Goal: Information Seeking & Learning: Learn about a topic

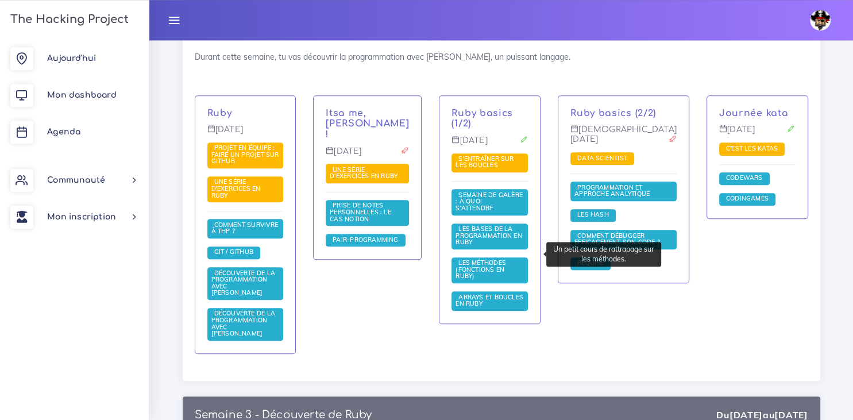
scroll to position [840, 0]
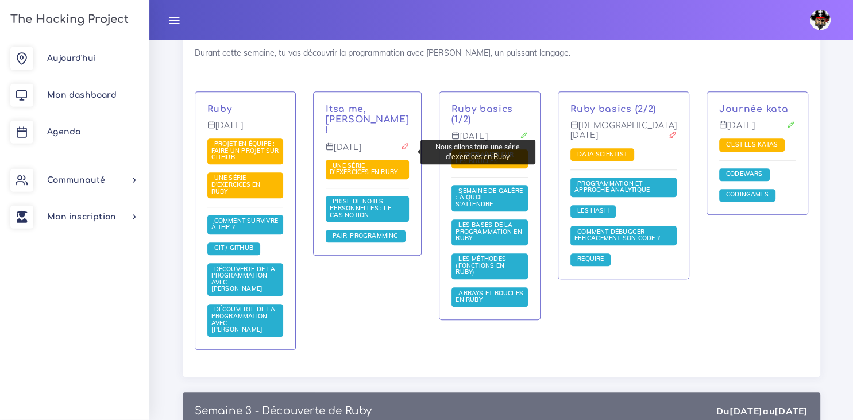
click at [380, 162] on span "Une série d'exercices en Ruby" at bounding box center [365, 169] width 71 height 15
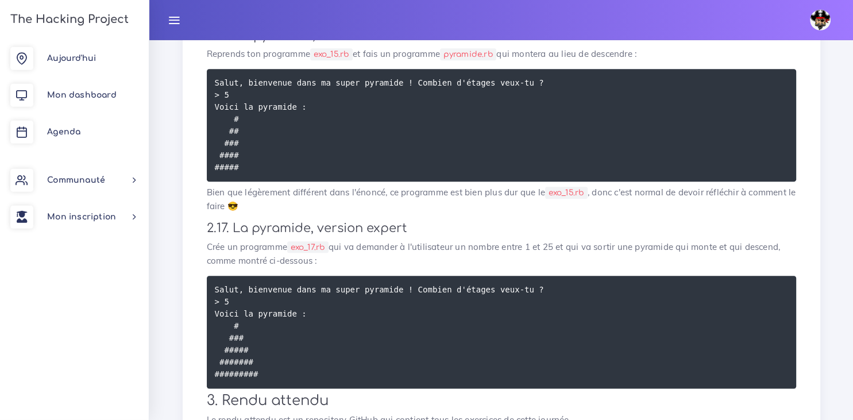
scroll to position [1250, 0]
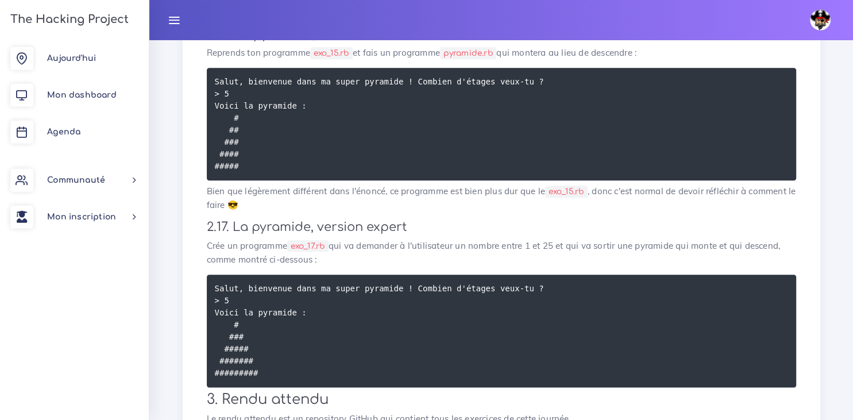
click at [763, 60] on p "Reprends ton programme exo_15.rb et fais un programme pyramide.rb qui montera a…" at bounding box center [501, 54] width 589 height 14
click at [77, 105] on link "Mon dashboard" at bounding box center [74, 95] width 149 height 37
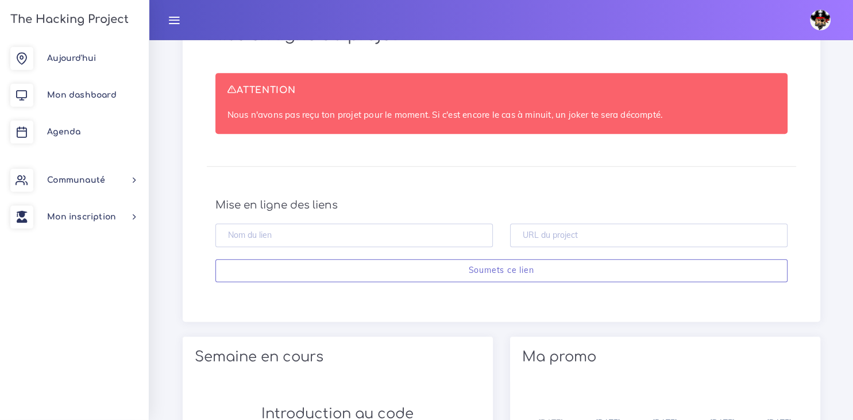
scroll to position [487, 0]
